Goal: Check status: Check status

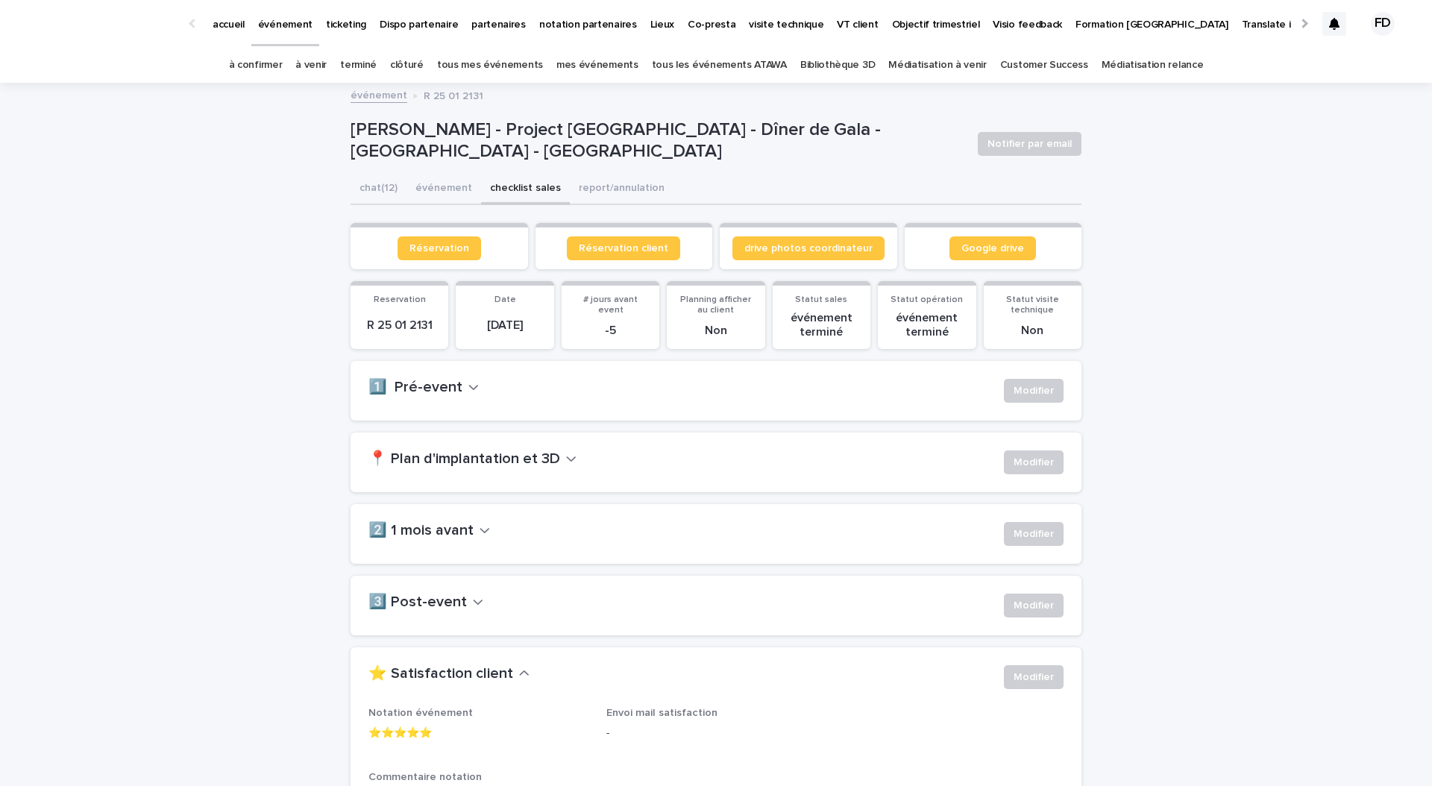
click at [272, 75] on link "à confirmer" at bounding box center [256, 65] width 54 height 35
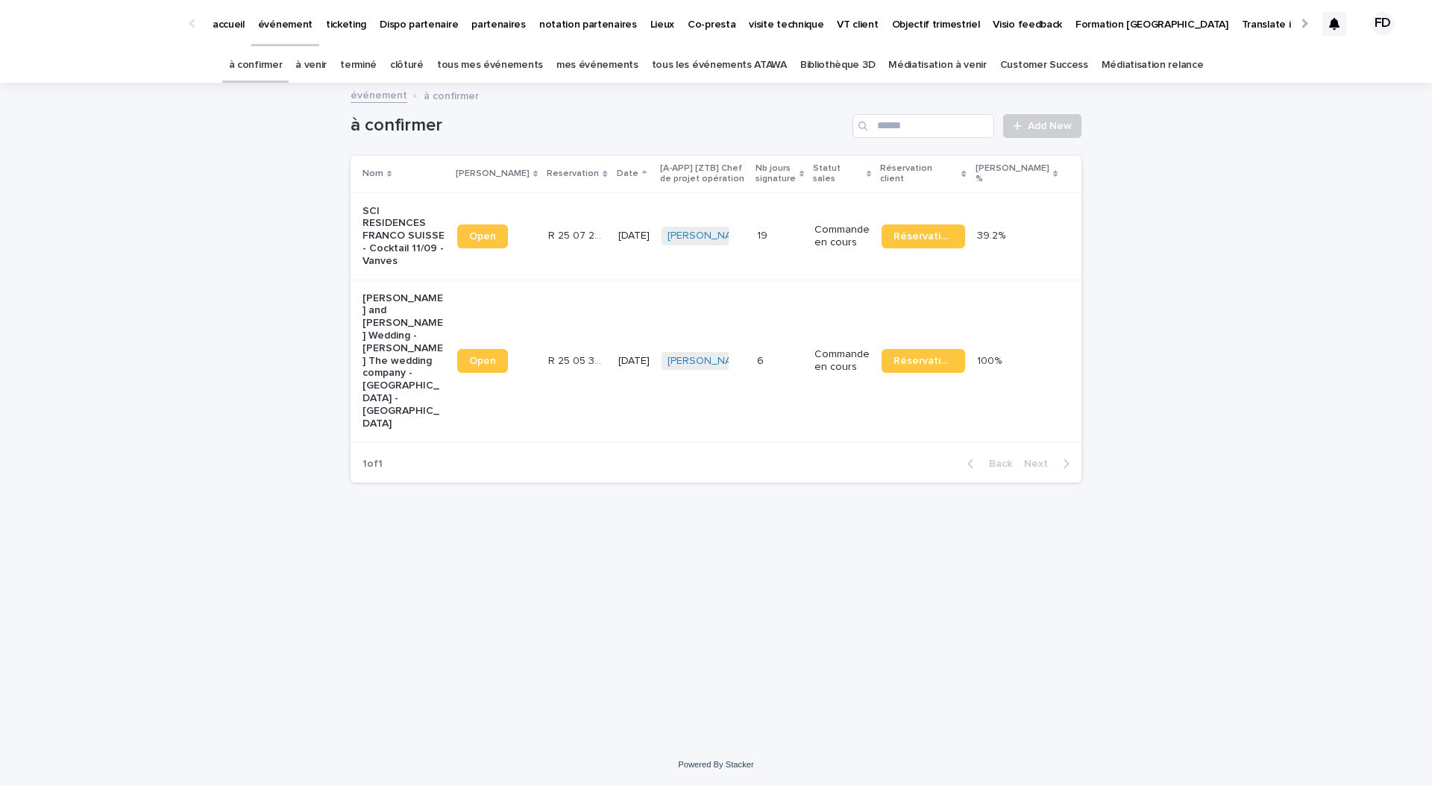
click at [327, 67] on link "à venir" at bounding box center [310, 65] width 31 height 35
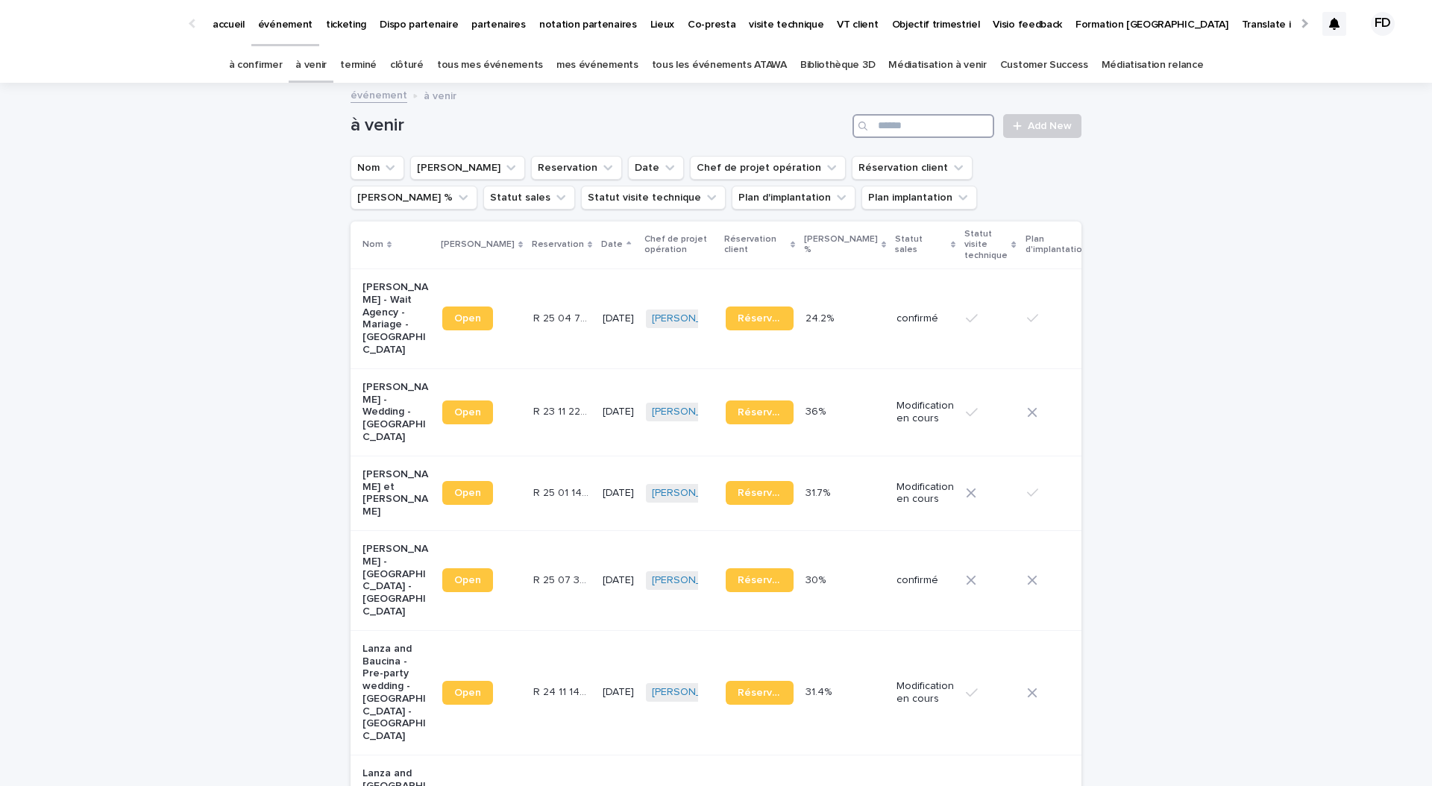
click at [914, 125] on input "Search" at bounding box center [923, 126] width 142 height 24
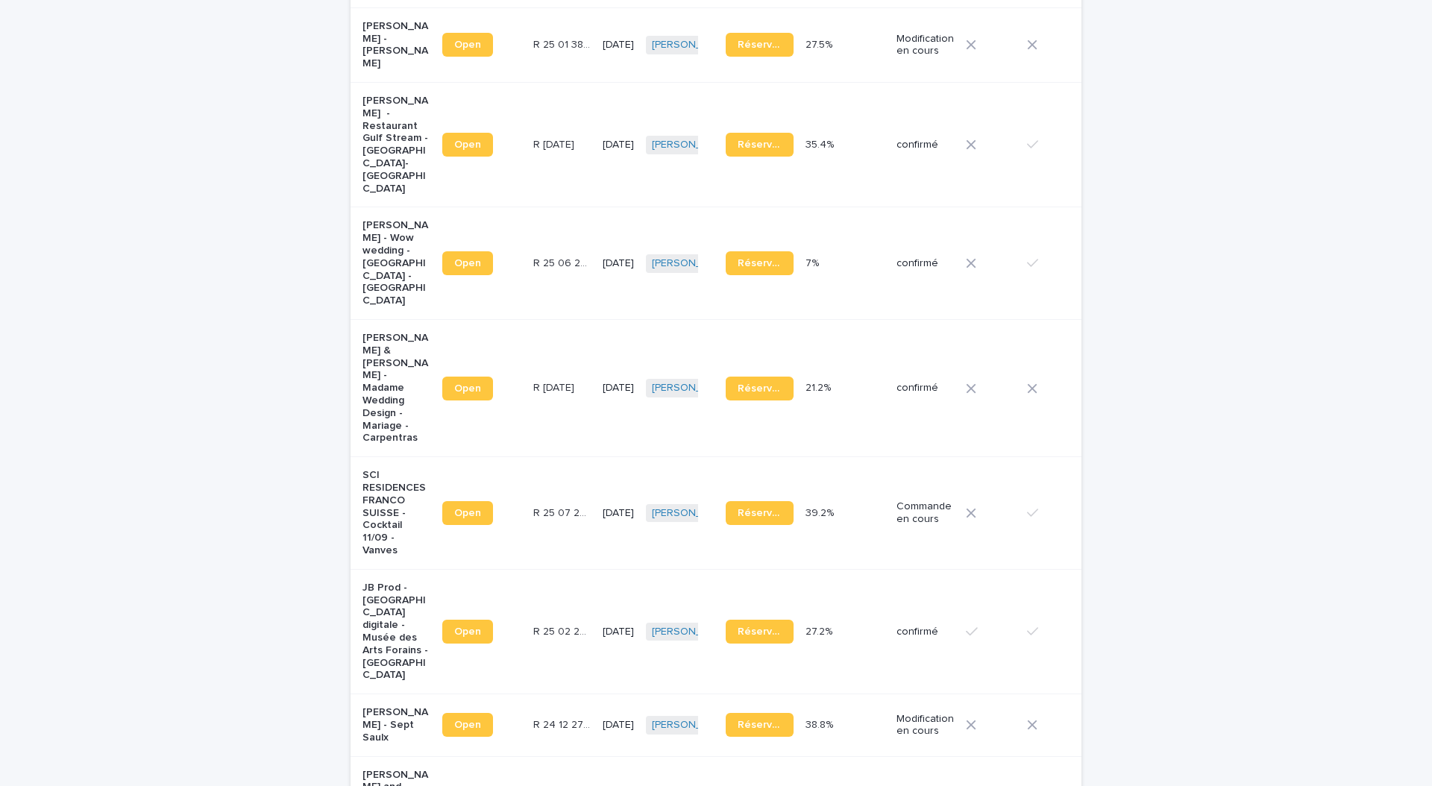
scroll to position [854, 0]
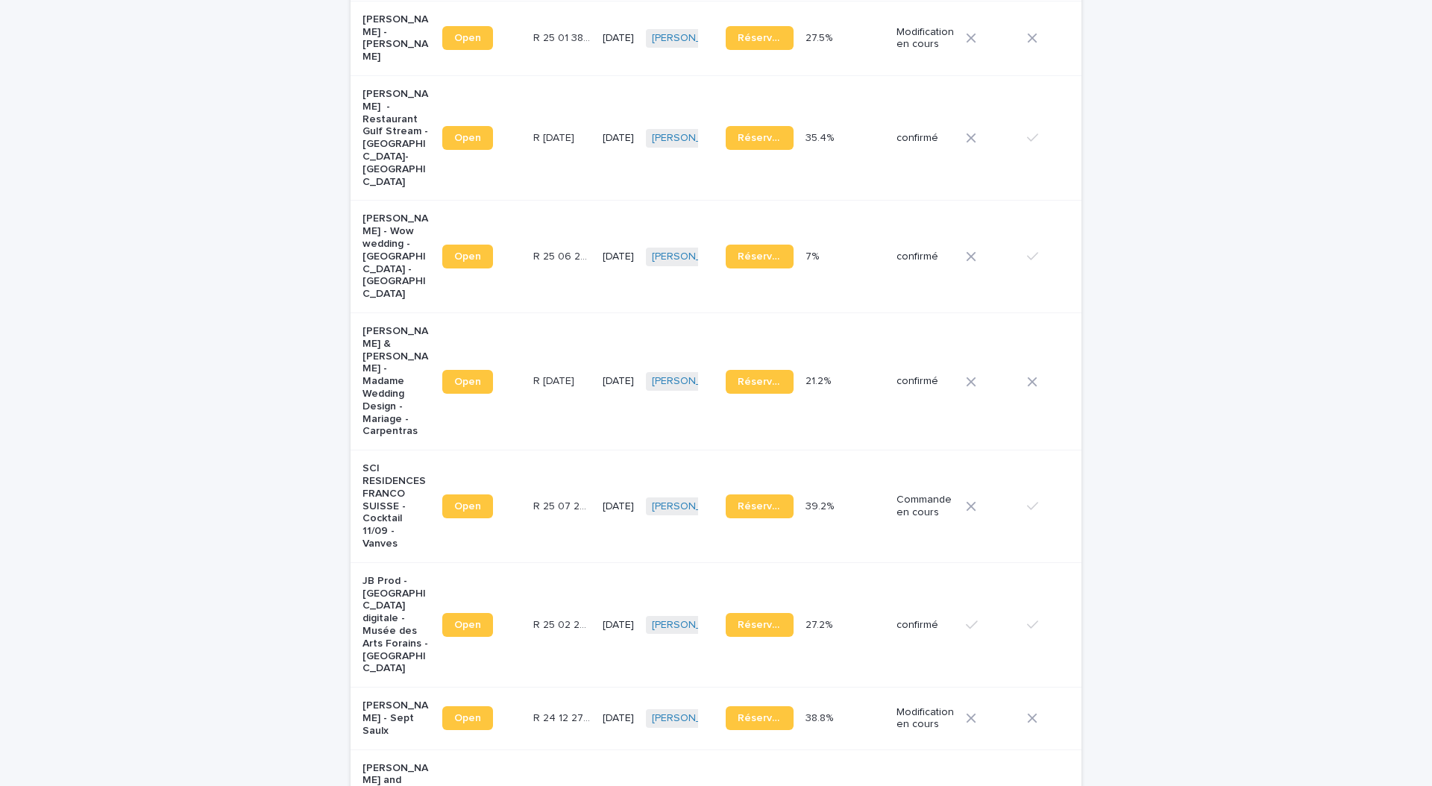
click at [896, 369] on div "confirmé" at bounding box center [924, 381] width 57 height 25
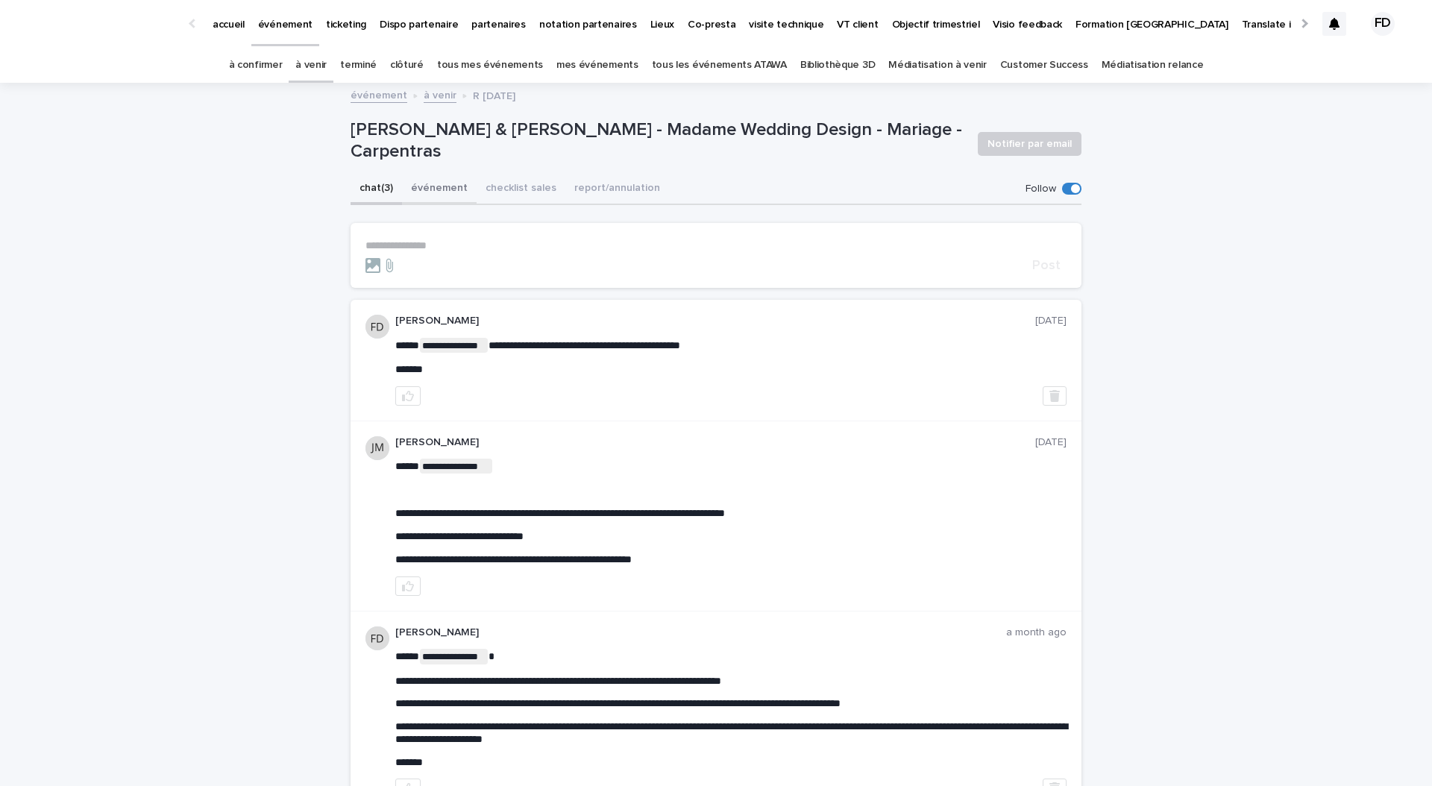
click at [418, 188] on button "événement" at bounding box center [439, 189] width 75 height 31
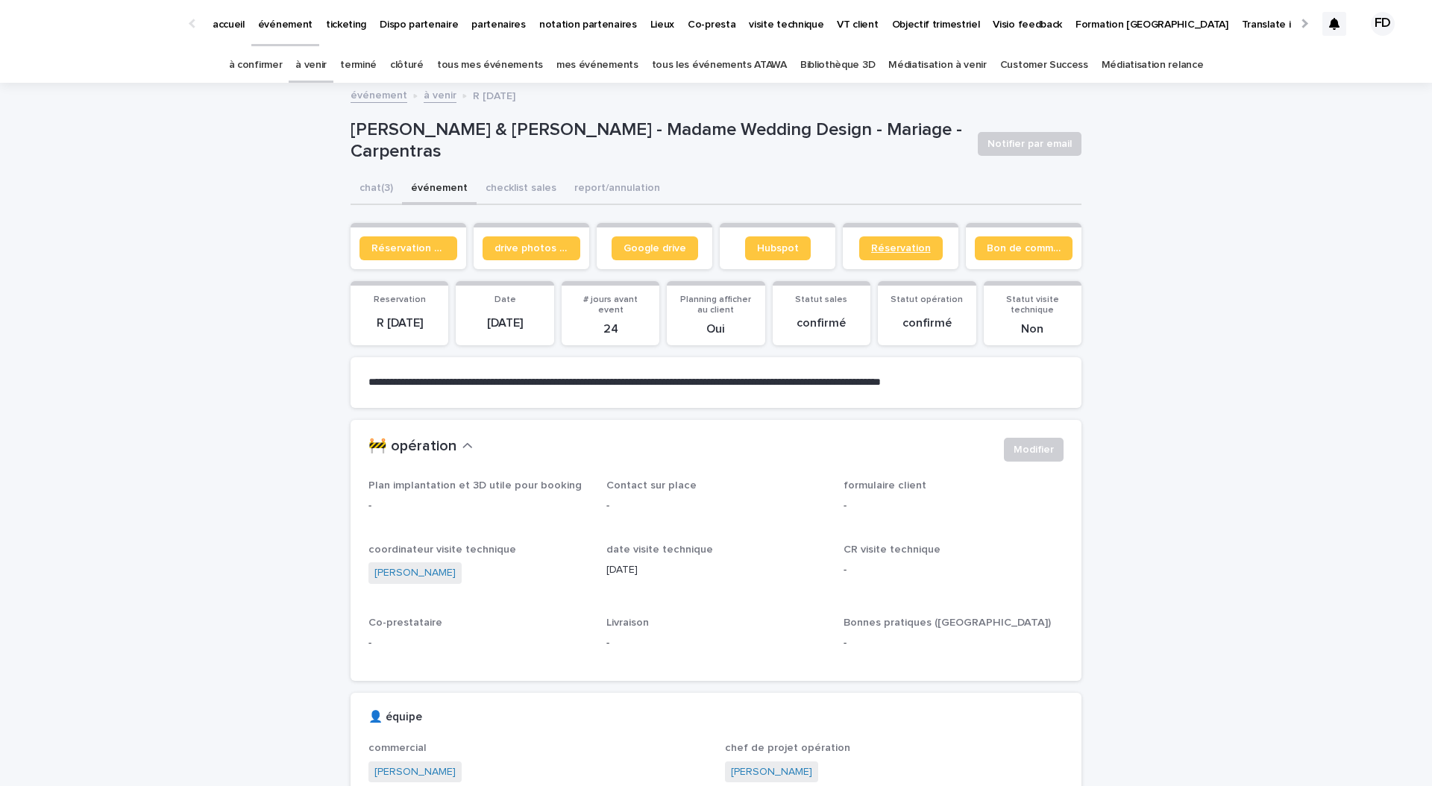
click at [893, 245] on span "Réservation" at bounding box center [901, 248] width 60 height 10
